Goal: Information Seeking & Learning: Learn about a topic

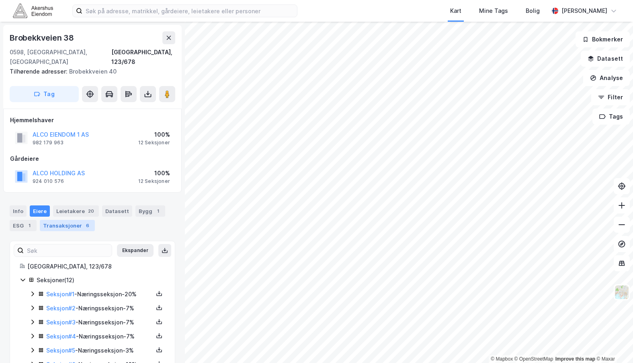
click at [62, 220] on div "Transaksjoner 6" at bounding box center [67, 225] width 55 height 11
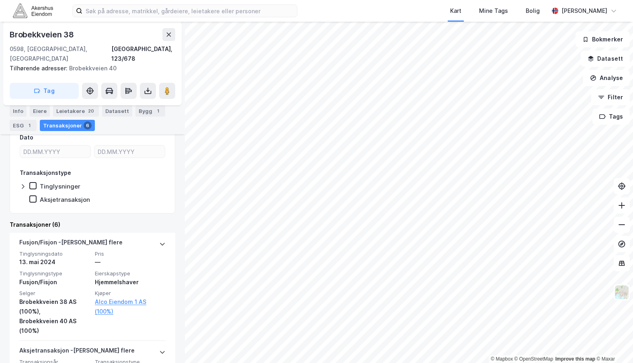
scroll to position [287, 0]
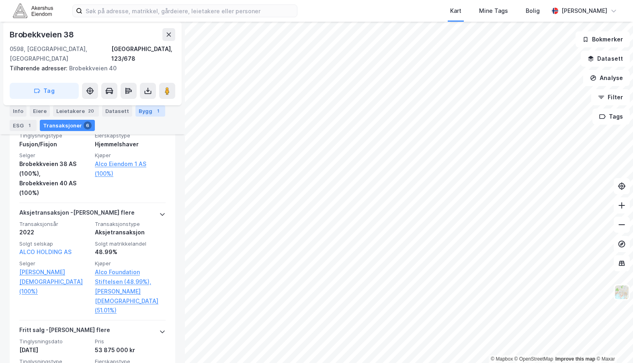
click at [142, 111] on div "Bygg 1" at bounding box center [150, 110] width 30 height 11
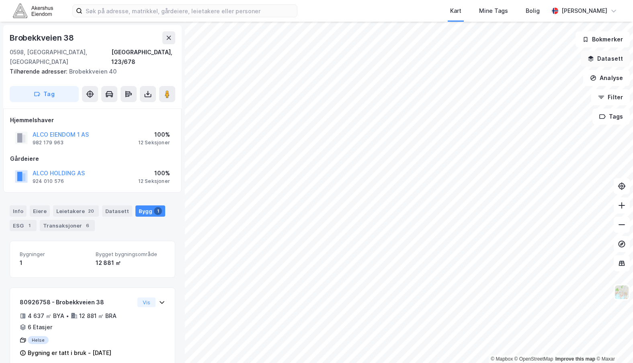
click at [609, 57] on button "Datasett" at bounding box center [604, 59] width 49 height 16
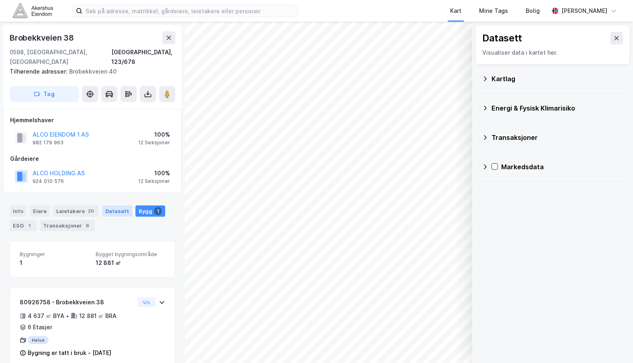
click at [116, 205] on div "Datasett" at bounding box center [117, 210] width 30 height 11
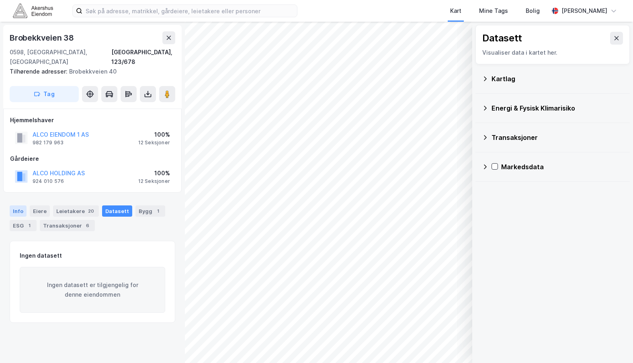
click at [14, 205] on div "Info" at bounding box center [18, 210] width 17 height 11
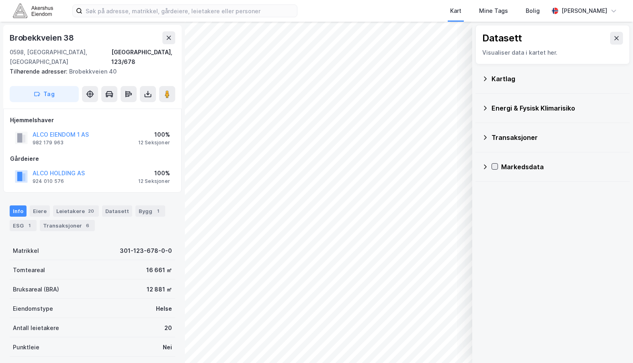
click at [492, 166] on icon at bounding box center [495, 166] width 6 height 6
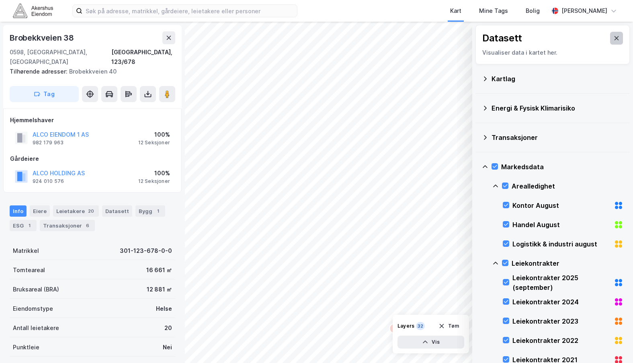
click at [610, 37] on button at bounding box center [616, 38] width 13 height 13
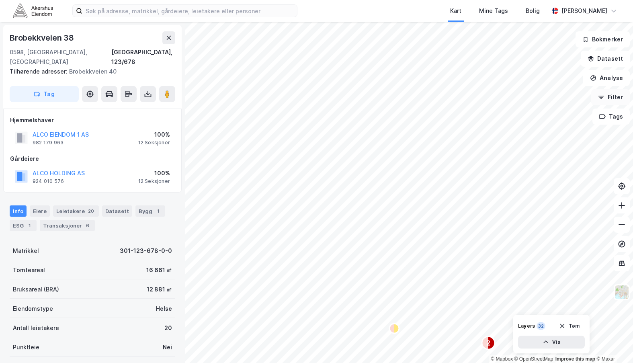
click at [615, 98] on button "Filter" at bounding box center [610, 97] width 39 height 16
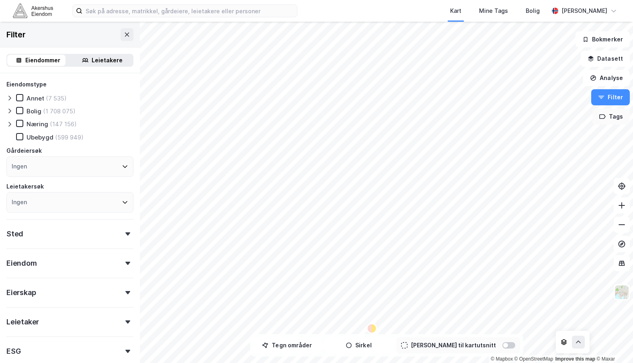
click at [611, 118] on button "Tags" at bounding box center [610, 116] width 37 height 16
click at [621, 291] on img at bounding box center [621, 291] width 15 height 15
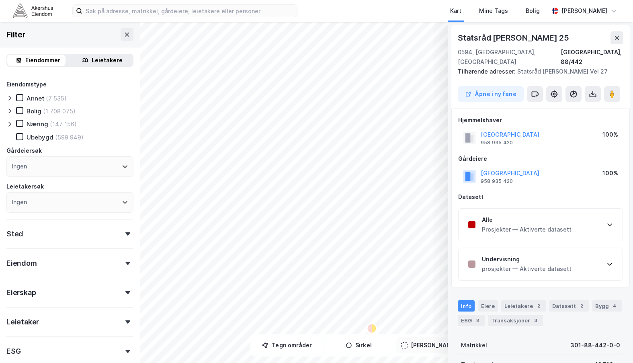
scroll to position [2, 0]
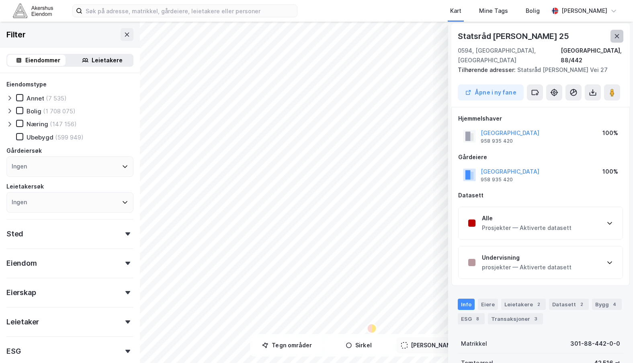
click at [620, 34] on button at bounding box center [616, 36] width 13 height 13
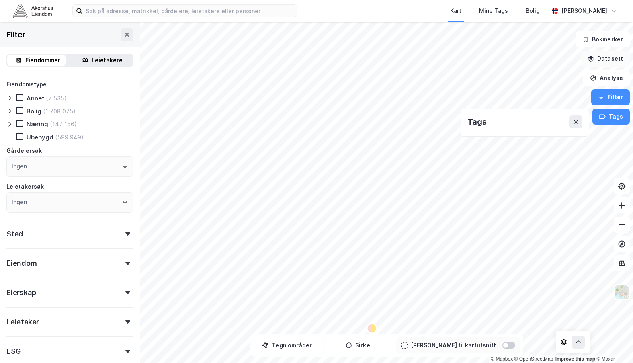
click at [607, 57] on button "Datasett" at bounding box center [604, 59] width 49 height 16
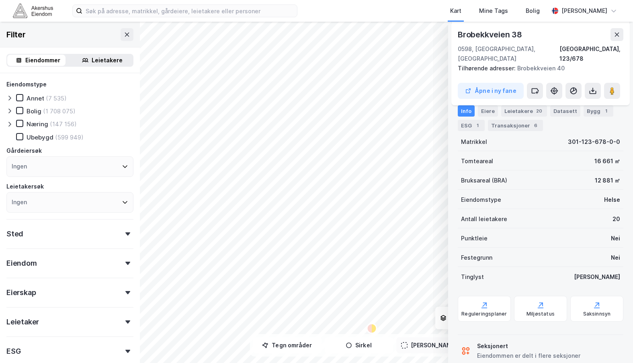
scroll to position [116, 0]
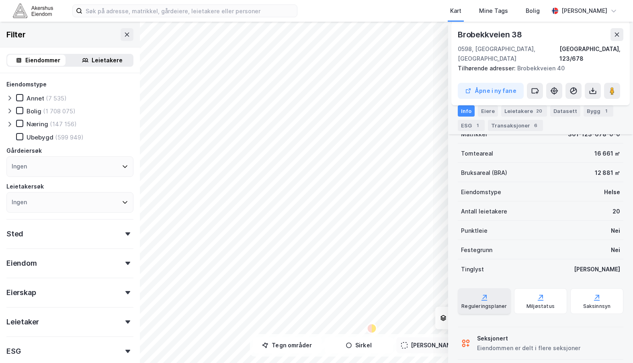
click at [491, 303] on div "Reguleringsplaner" at bounding box center [483, 306] width 45 height 6
click at [579, 288] on div "Saksinnsyn" at bounding box center [596, 301] width 53 height 26
click at [124, 35] on icon at bounding box center [127, 34] width 6 height 6
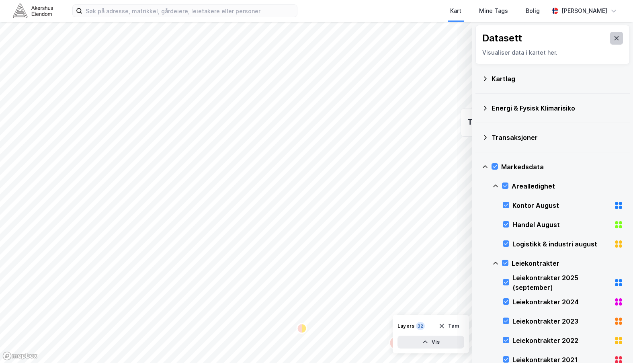
click at [613, 36] on icon at bounding box center [616, 38] width 6 height 6
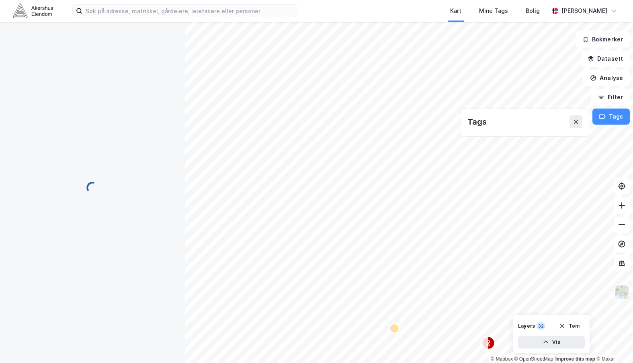
scroll to position [116, 0]
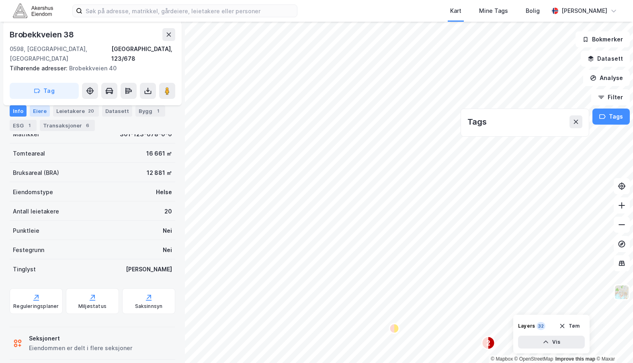
click at [39, 108] on div "Eiere" at bounding box center [40, 110] width 20 height 11
